Goal: Task Accomplishment & Management: Check status

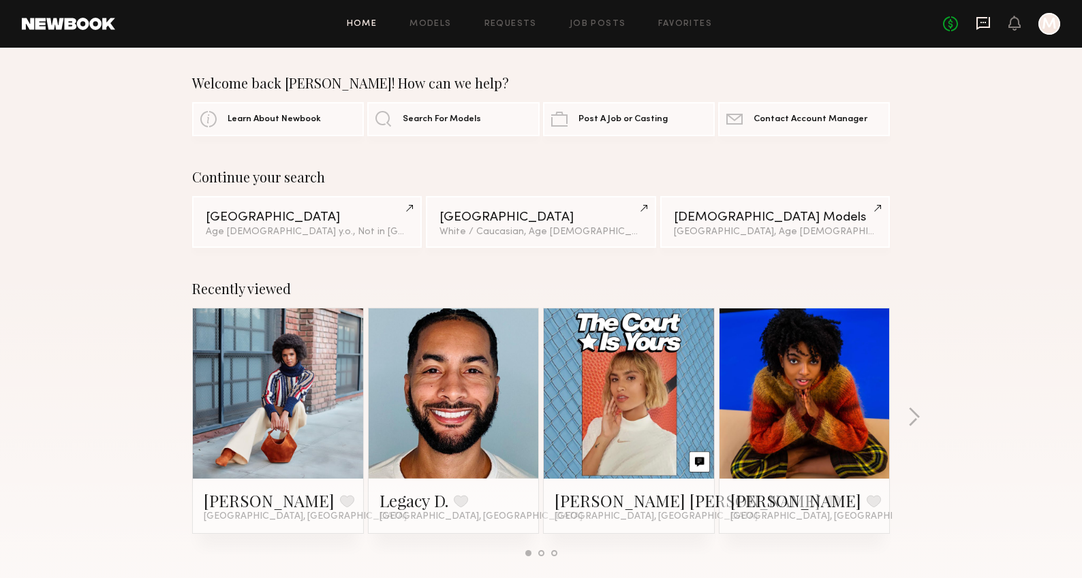
click at [984, 25] on icon at bounding box center [983, 23] width 15 height 15
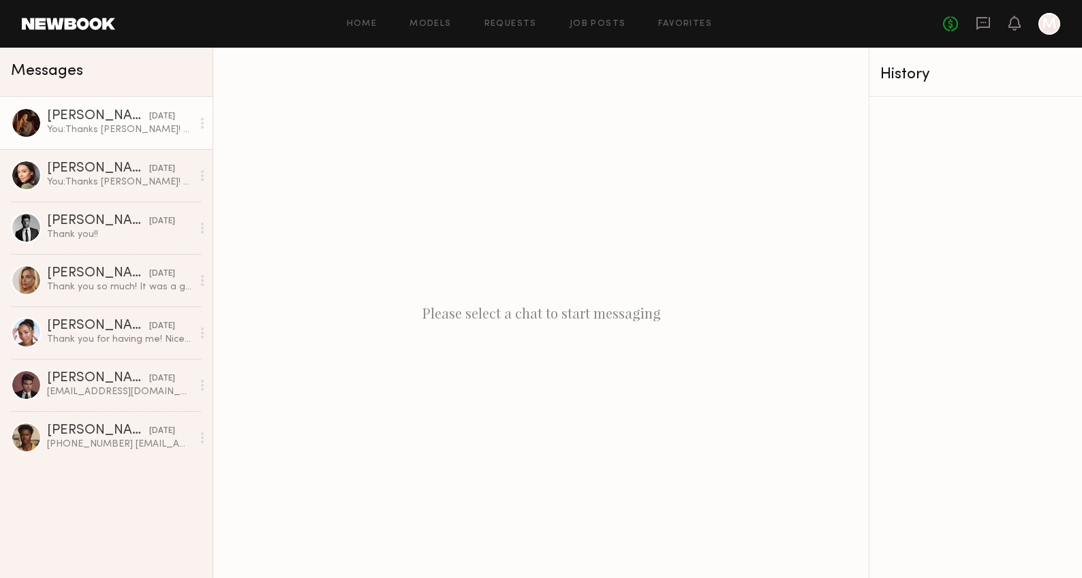
click at [124, 127] on div "You: Thanks [PERSON_NAME]! Was great working with you." at bounding box center [119, 129] width 145 height 13
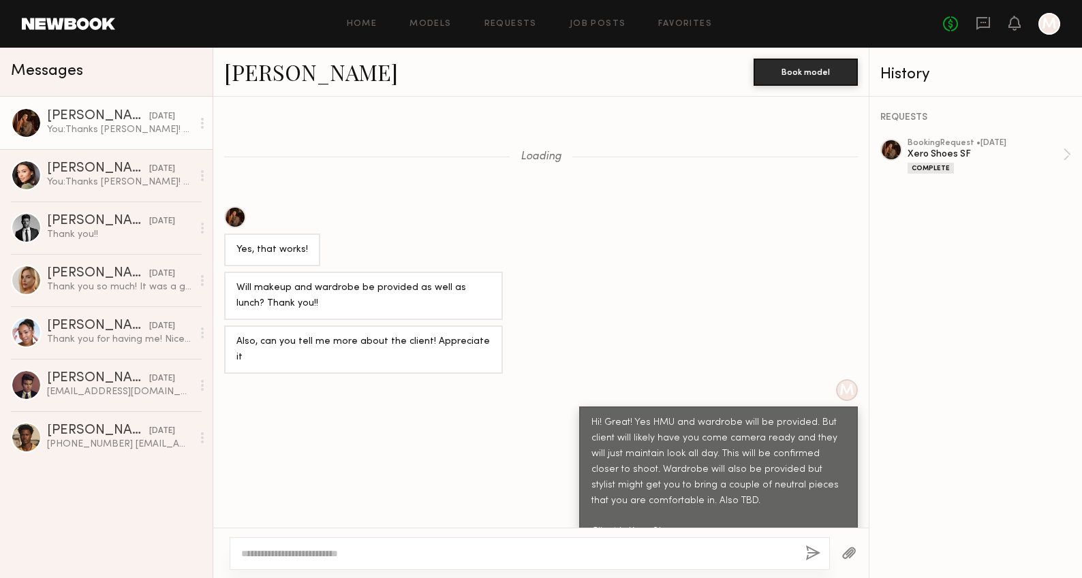
scroll to position [883, 0]
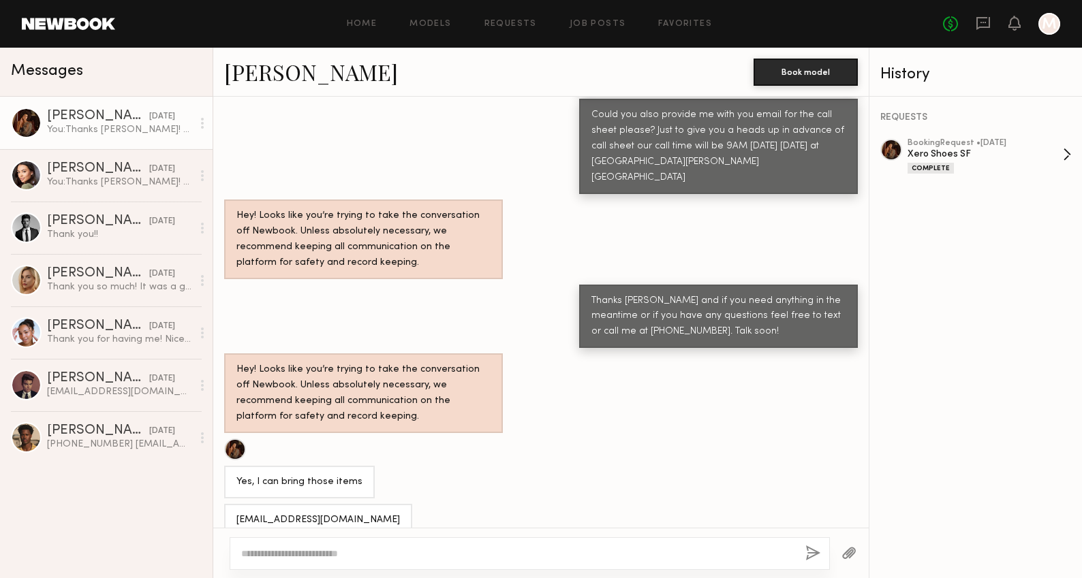
click at [930, 146] on div "booking Request • [DATE]" at bounding box center [984, 143] width 155 height 9
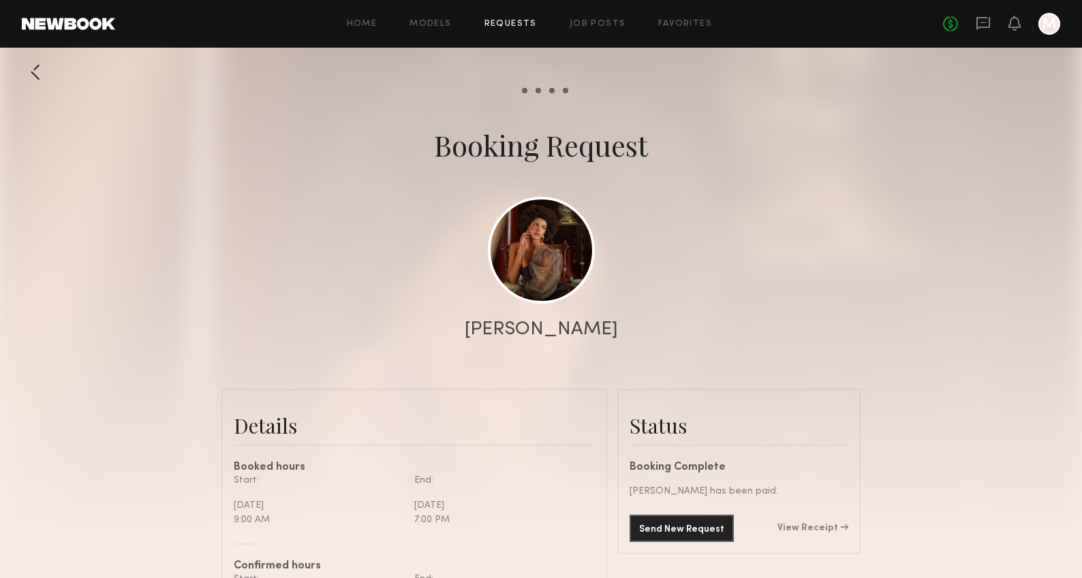
scroll to position [187, 0]
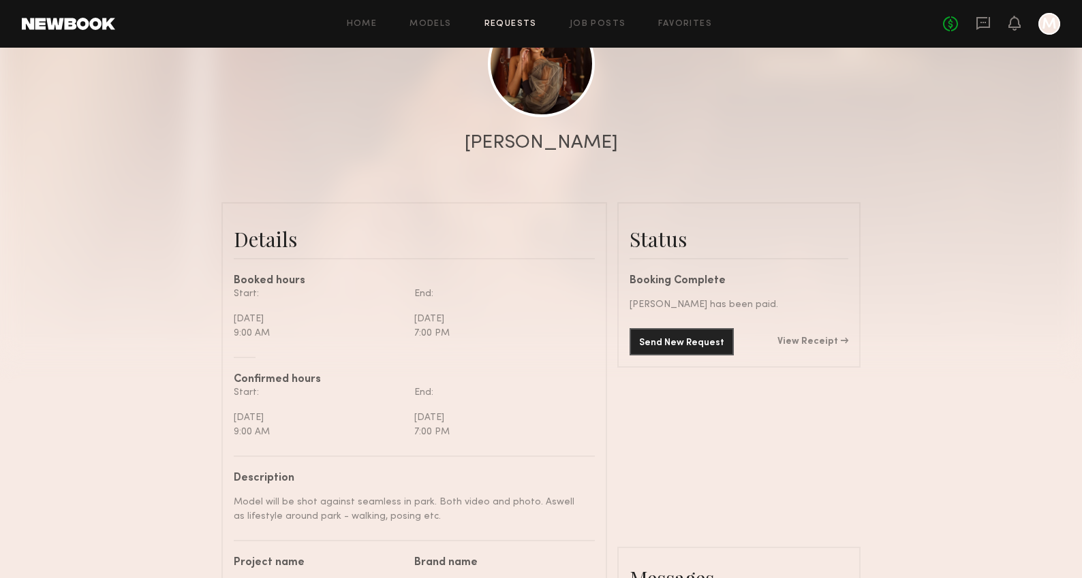
click at [824, 347] on div "Send New Request View Receipt" at bounding box center [738, 341] width 219 height 27
click at [828, 340] on link "View Receipt" at bounding box center [812, 342] width 71 height 10
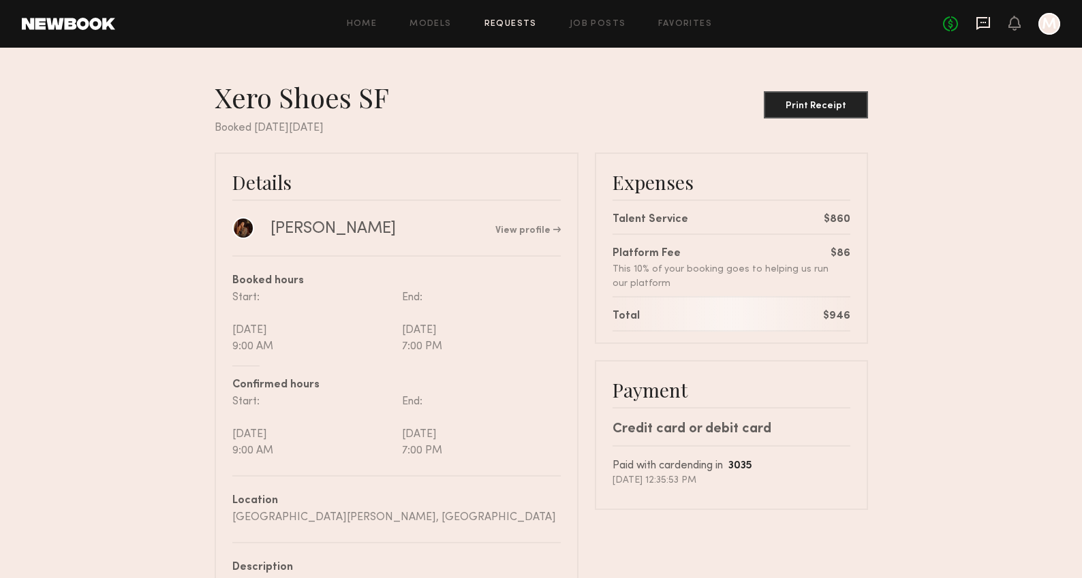
click at [983, 20] on icon at bounding box center [983, 23] width 15 height 15
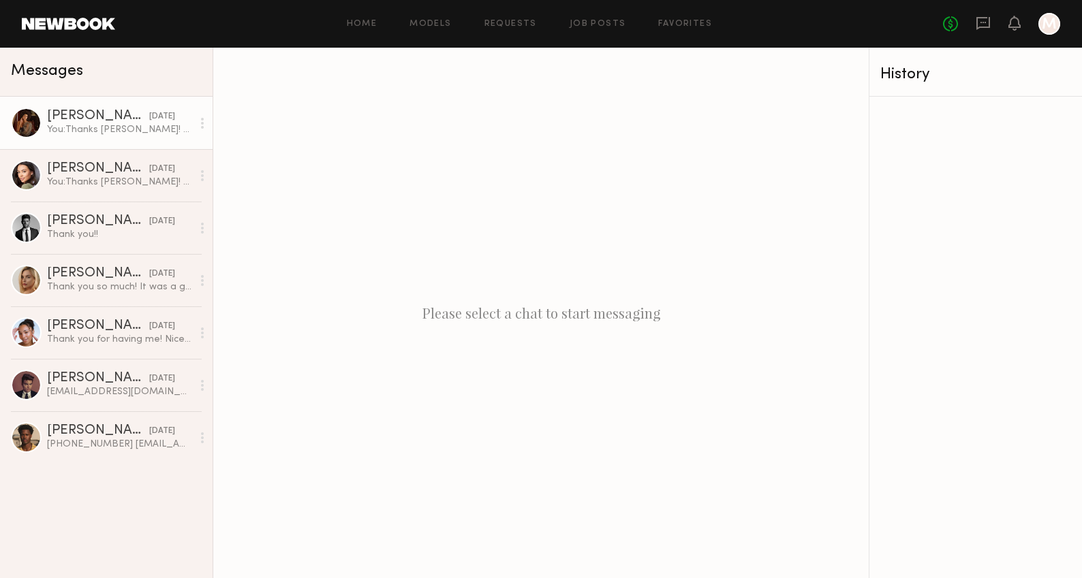
click at [54, 127] on div "You: Thanks [PERSON_NAME]! Was great working with you." at bounding box center [119, 129] width 145 height 13
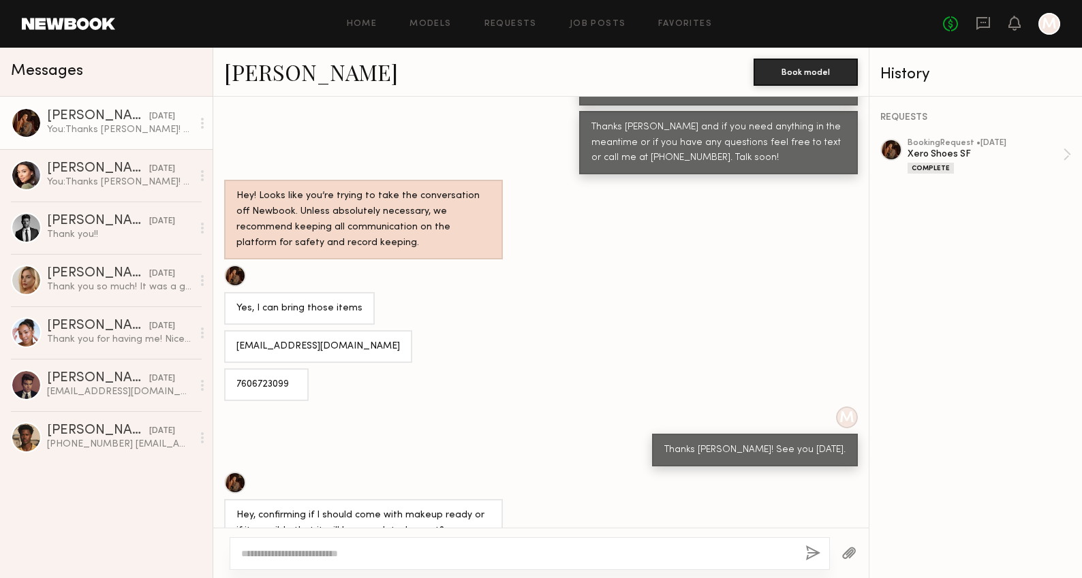
scroll to position [1472, 0]
click at [496, 0] on header "Home Models Requests Job Posts Favorites Sign Out No fees up to $5,000 M" at bounding box center [541, 24] width 1082 height 48
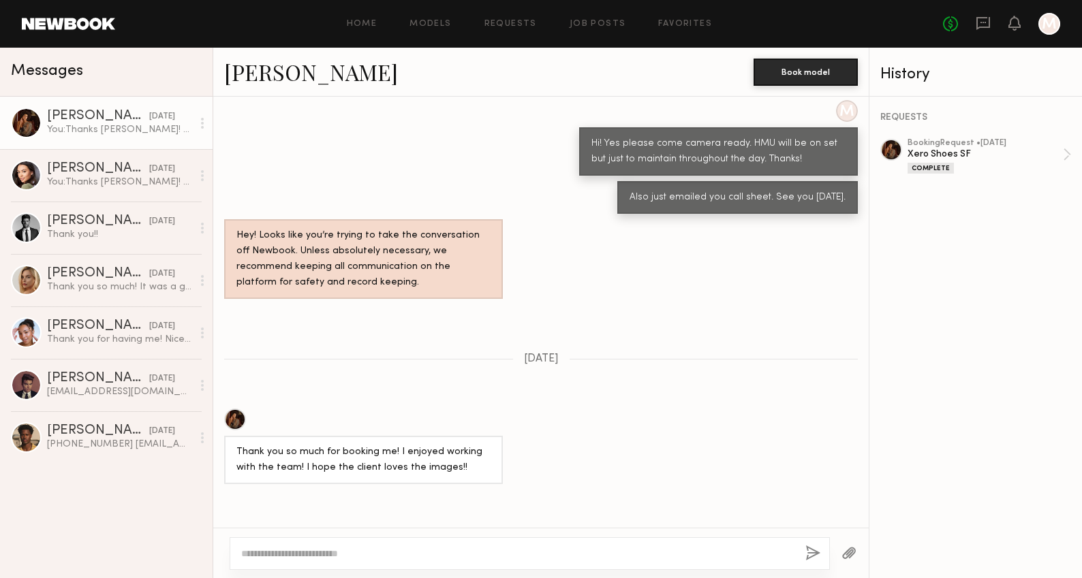
scroll to position [1920, 0]
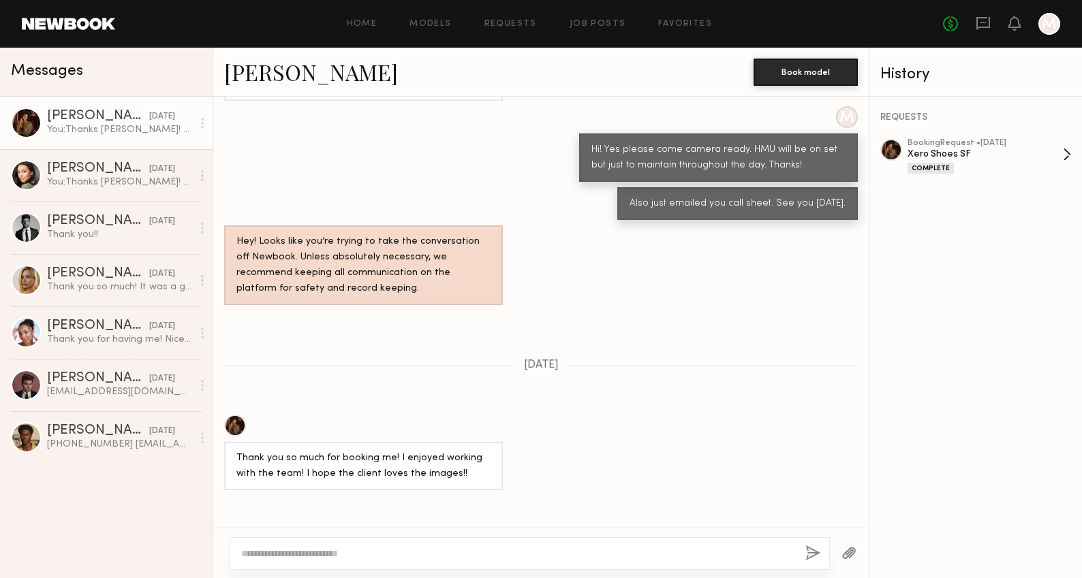
click at [925, 147] on div "booking Request • 08/21/2025 Xero Shoes SF Complete" at bounding box center [984, 156] width 155 height 35
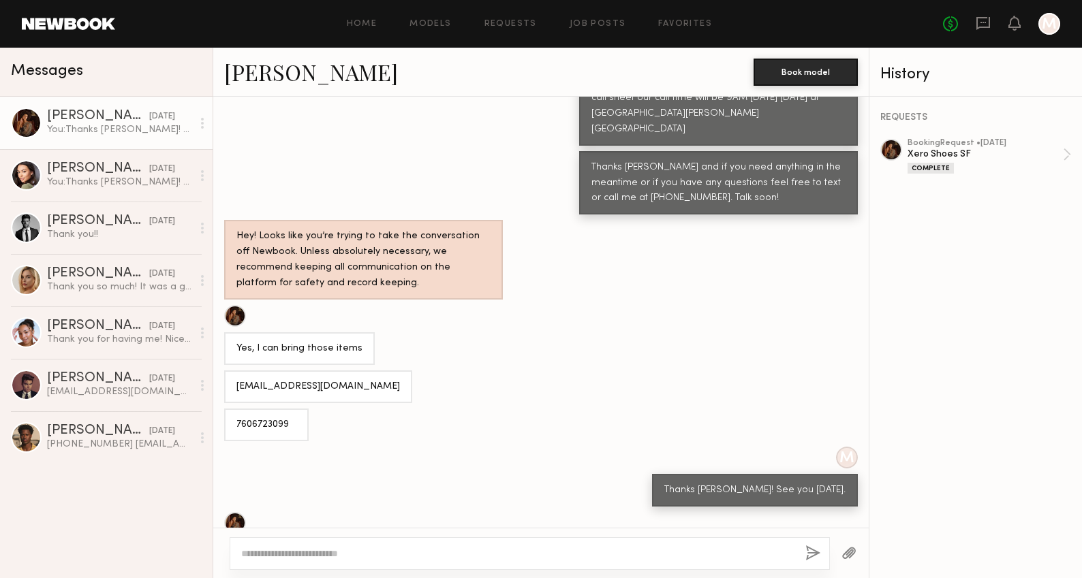
scroll to position [1425, 0]
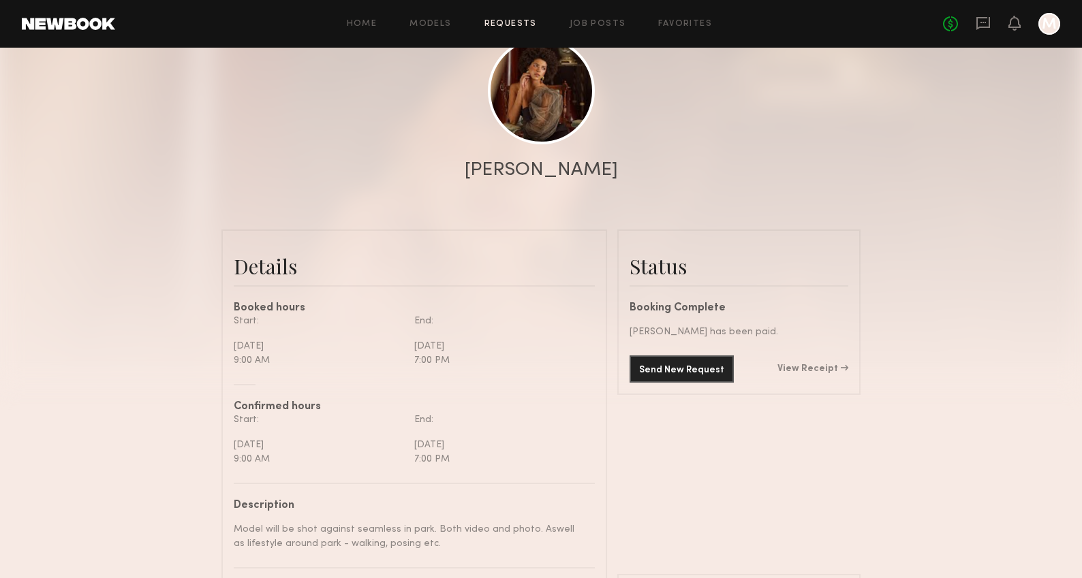
scroll to position [160, 0]
click at [817, 364] on link "View Receipt" at bounding box center [812, 369] width 71 height 10
